Goal: Information Seeking & Learning: Learn about a topic

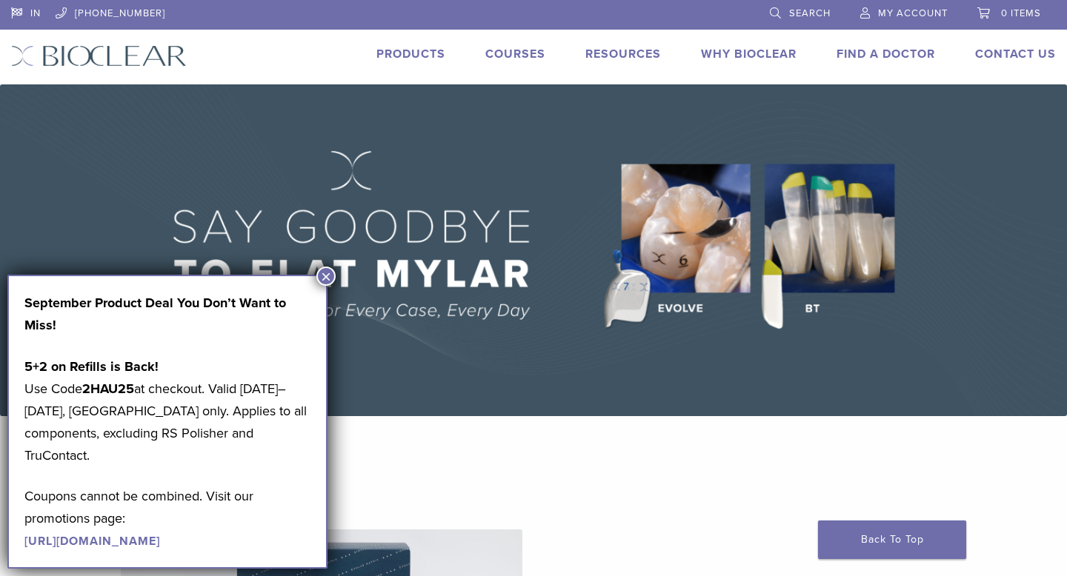
click at [323, 274] on button "×" at bounding box center [325, 276] width 19 height 19
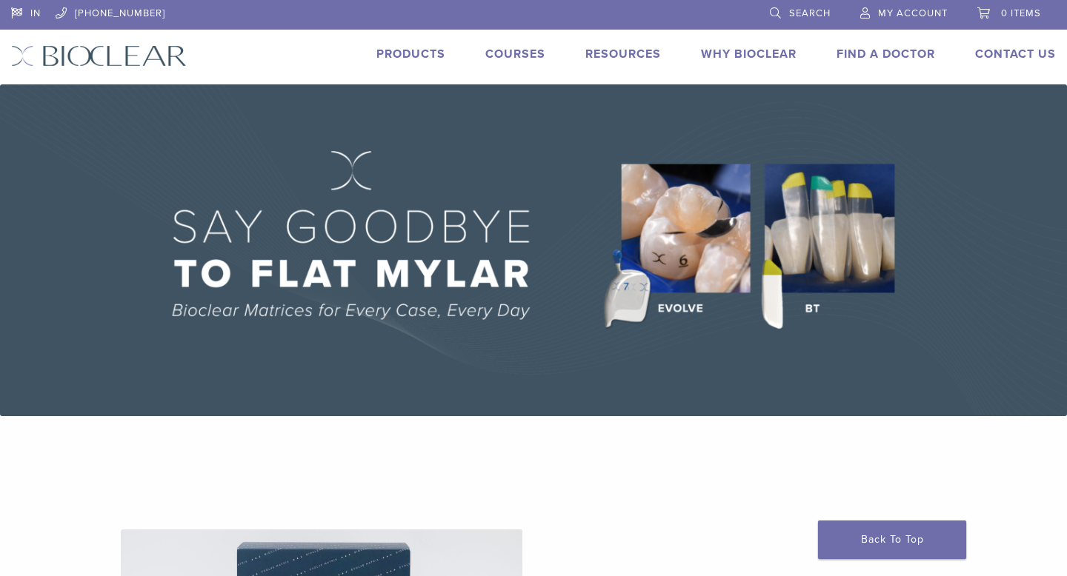
click at [730, 53] on link "Why Bioclear" at bounding box center [749, 54] width 96 height 15
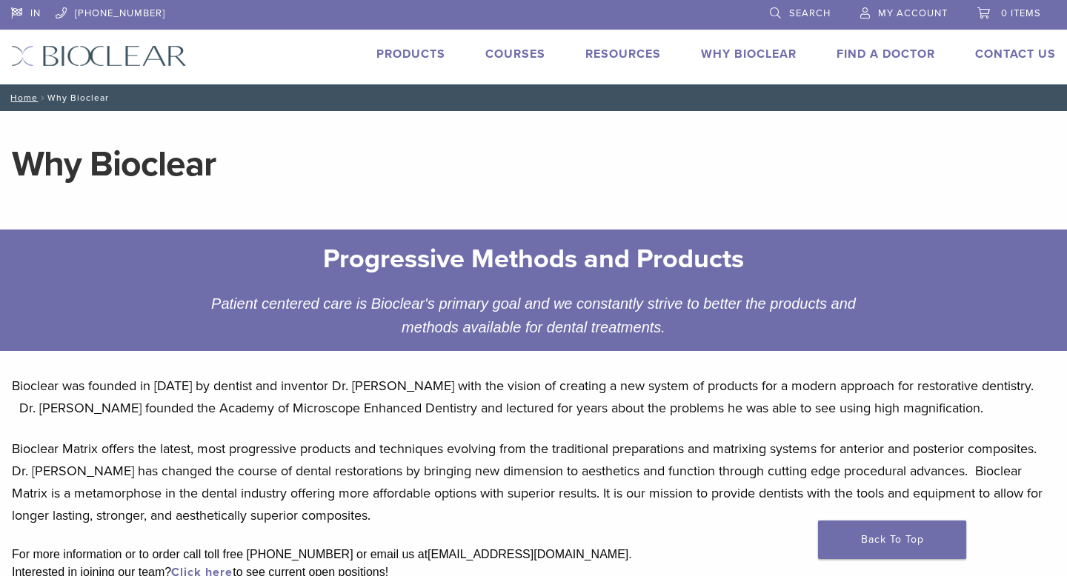
click at [397, 50] on link "Products" at bounding box center [410, 54] width 69 height 15
